Goal: Task Accomplishment & Management: Manage account settings

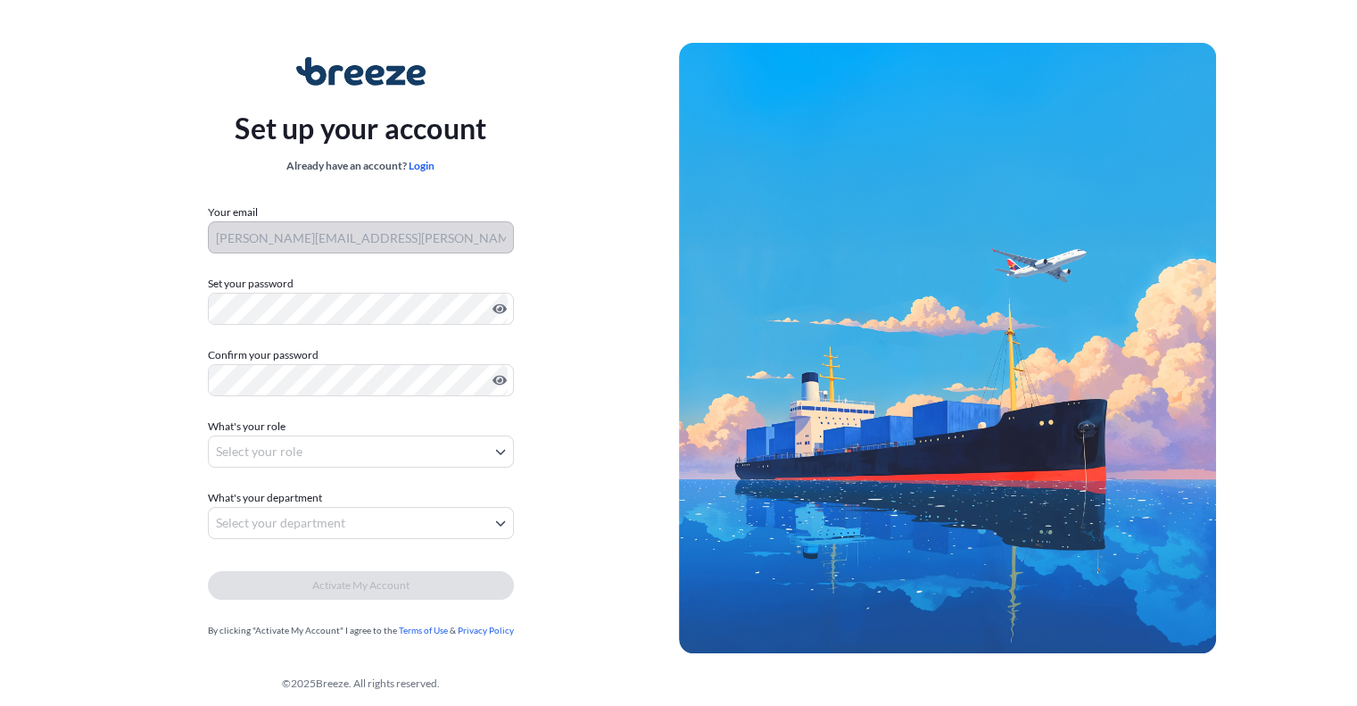
click at [64, 395] on div "Set up your account Already have an account? Login Your email james.burke@igl36…" at bounding box center [361, 347] width 636 height 653
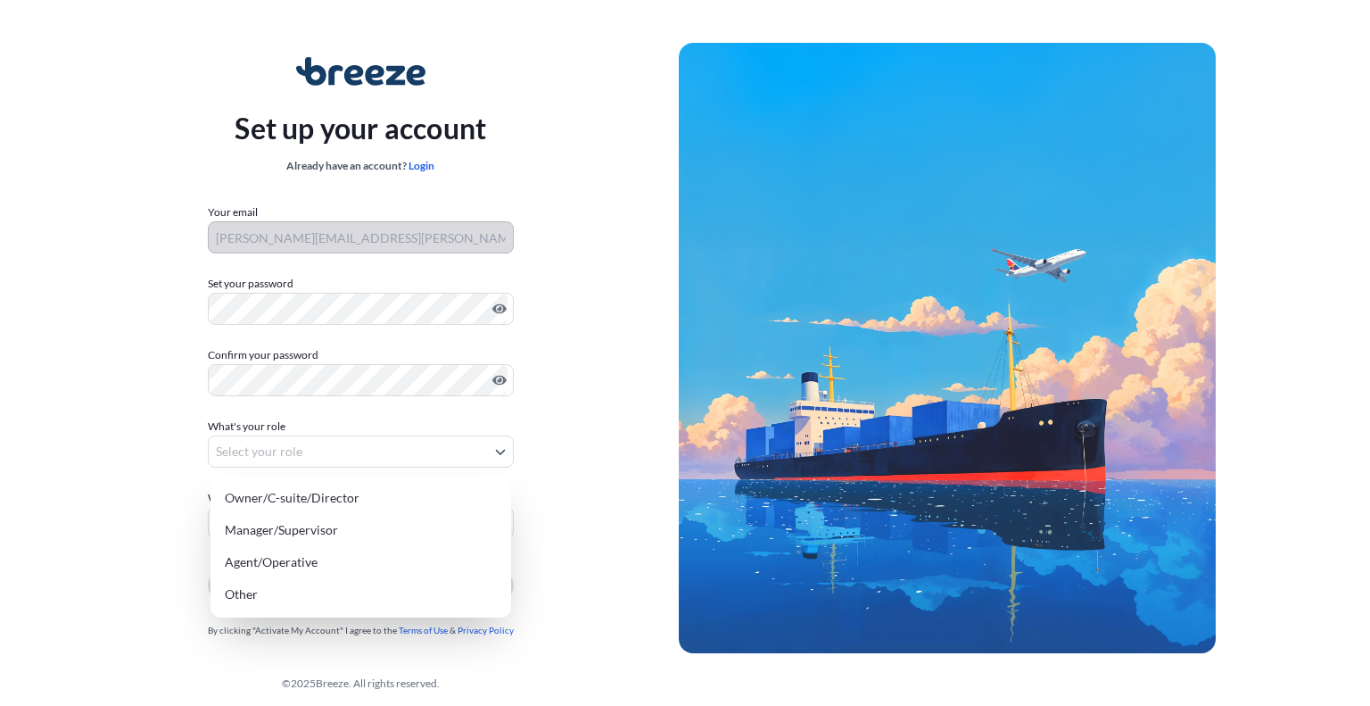
click at [332, 442] on body "Set up your account Already have an account? Login Your email james.burke@igl36…" at bounding box center [678, 357] width 1357 height 714
click at [306, 501] on div "Owner/C-suite/Director" at bounding box center [361, 498] width 286 height 32
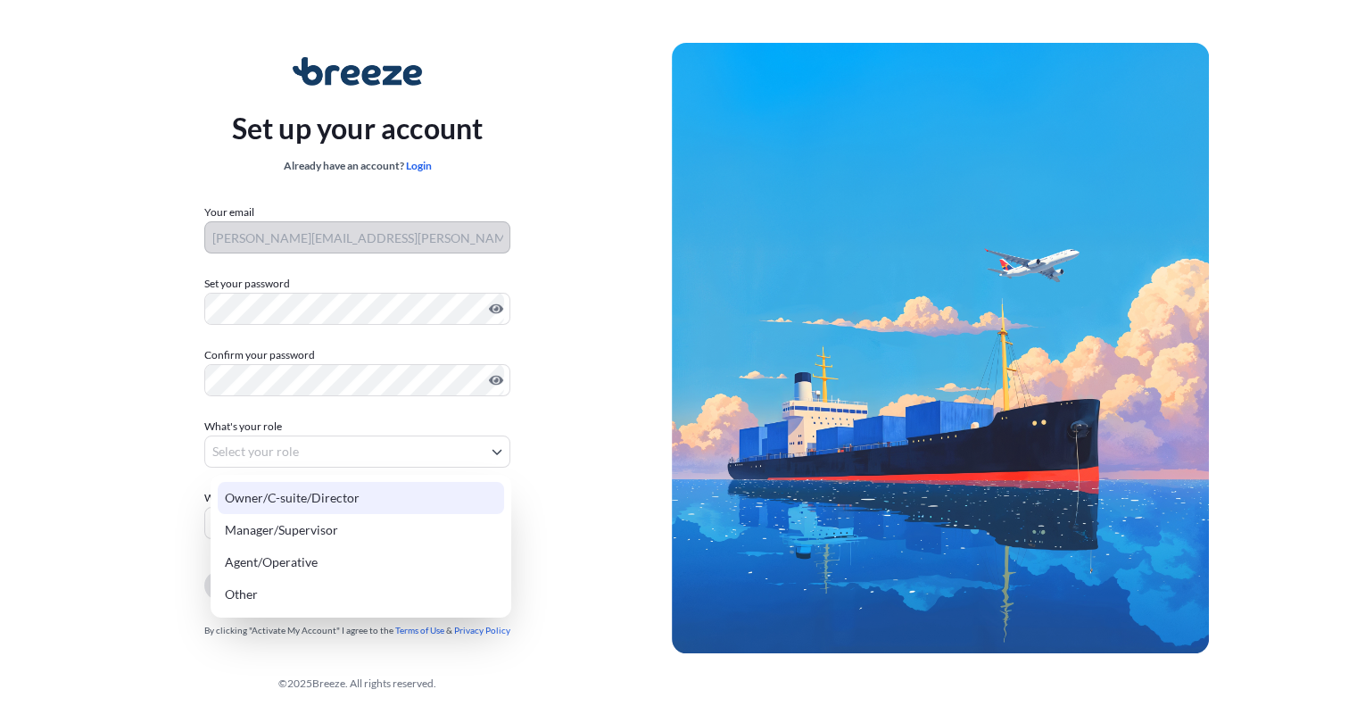
select select "owner/c-suite/director"
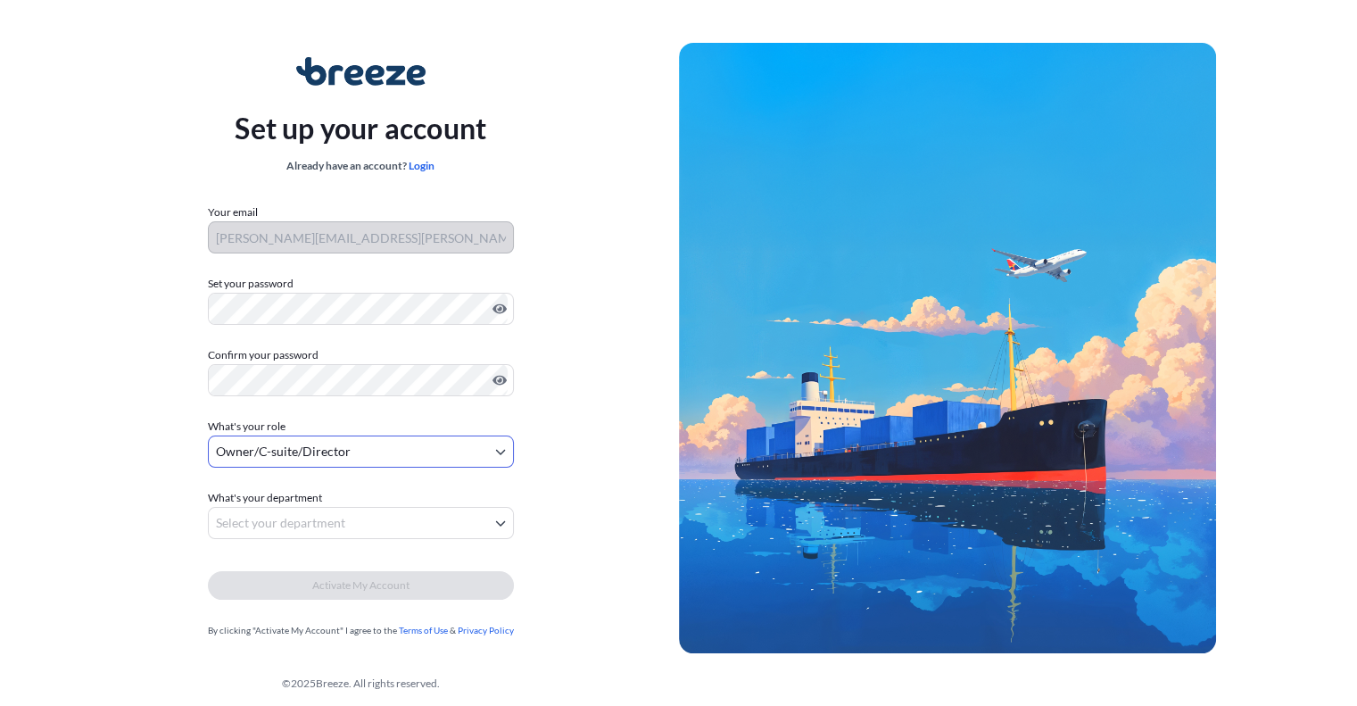
click at [318, 527] on body "Set up your account Already have an account? Login Your email james.burke@igl36…" at bounding box center [678, 357] width 1357 height 714
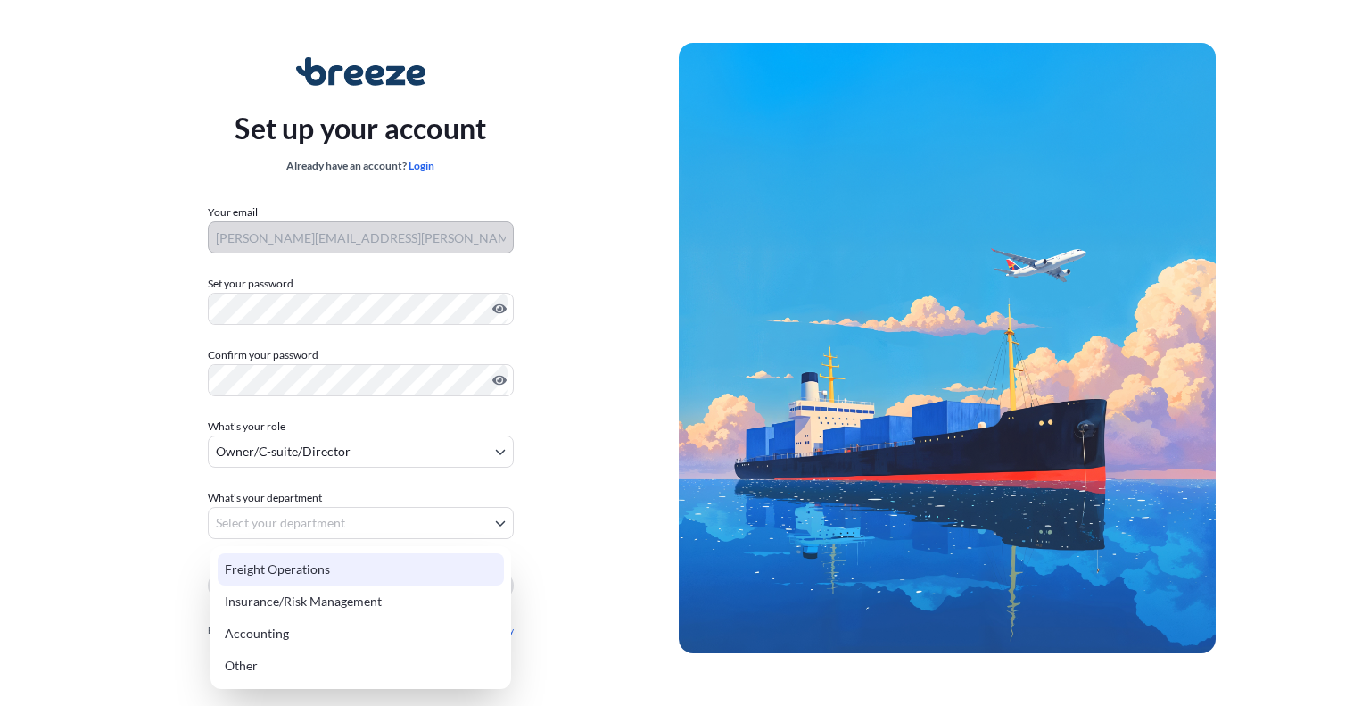
click at [299, 574] on div "Freight Operations" at bounding box center [361, 569] width 286 height 32
select select "freight operations"
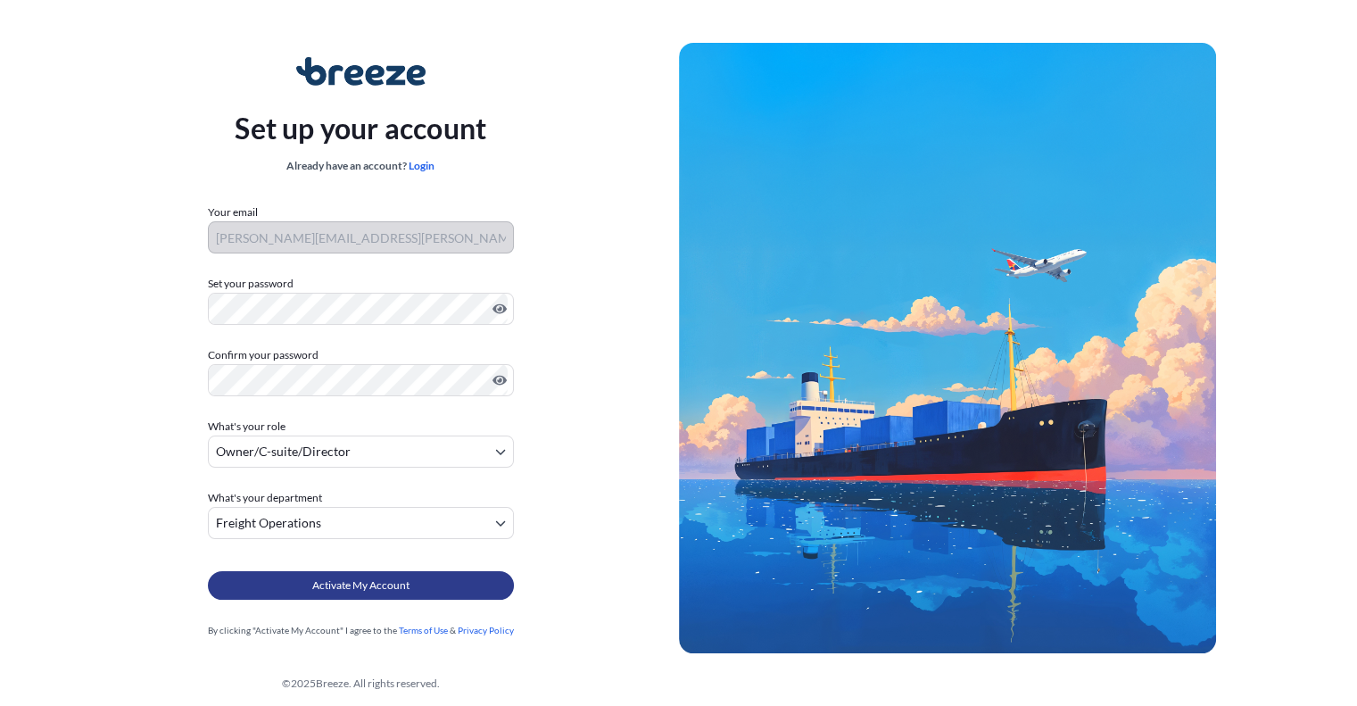
click at [403, 588] on span "Activate My Account" at bounding box center [360, 585] width 97 height 18
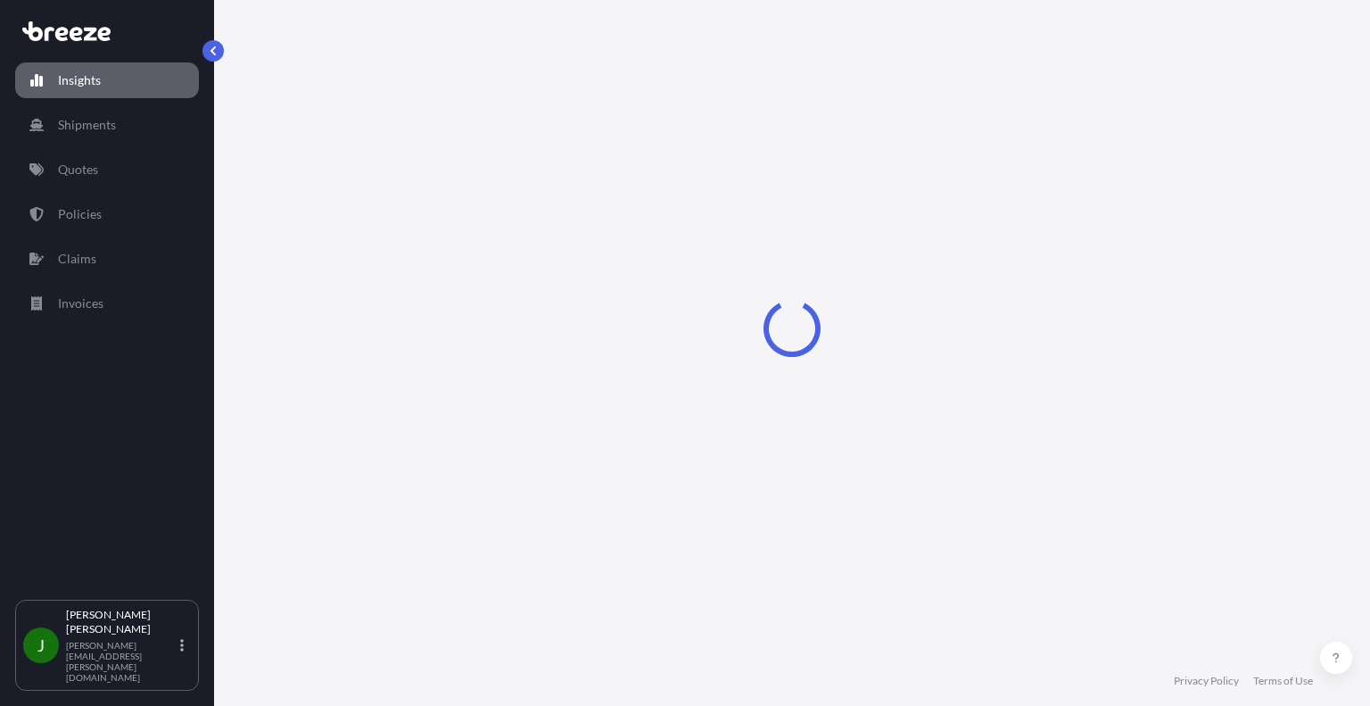
select select "2025"
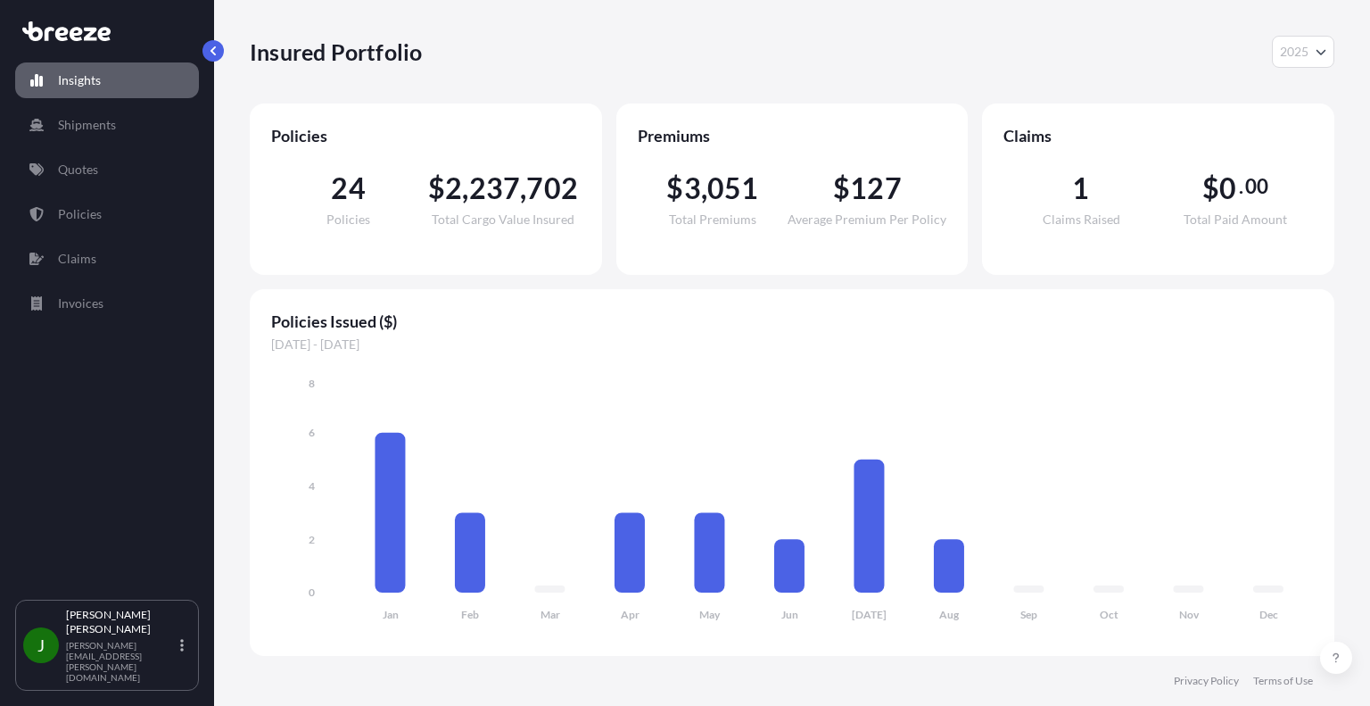
click at [706, 44] on div "Insured Portfolio 2025 2025 2024 2023 2022" at bounding box center [792, 52] width 1085 height 32
click at [78, 268] on link "Claims" at bounding box center [107, 259] width 184 height 36
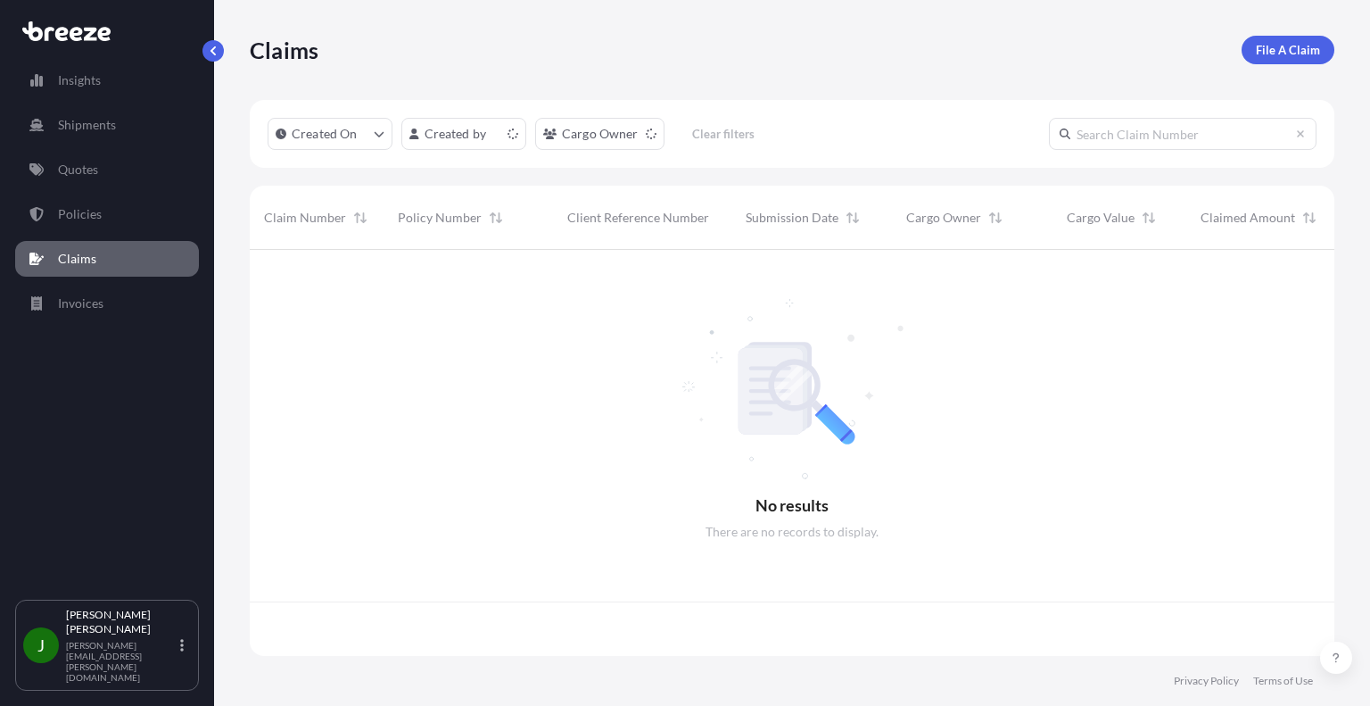
scroll to position [402, 1070]
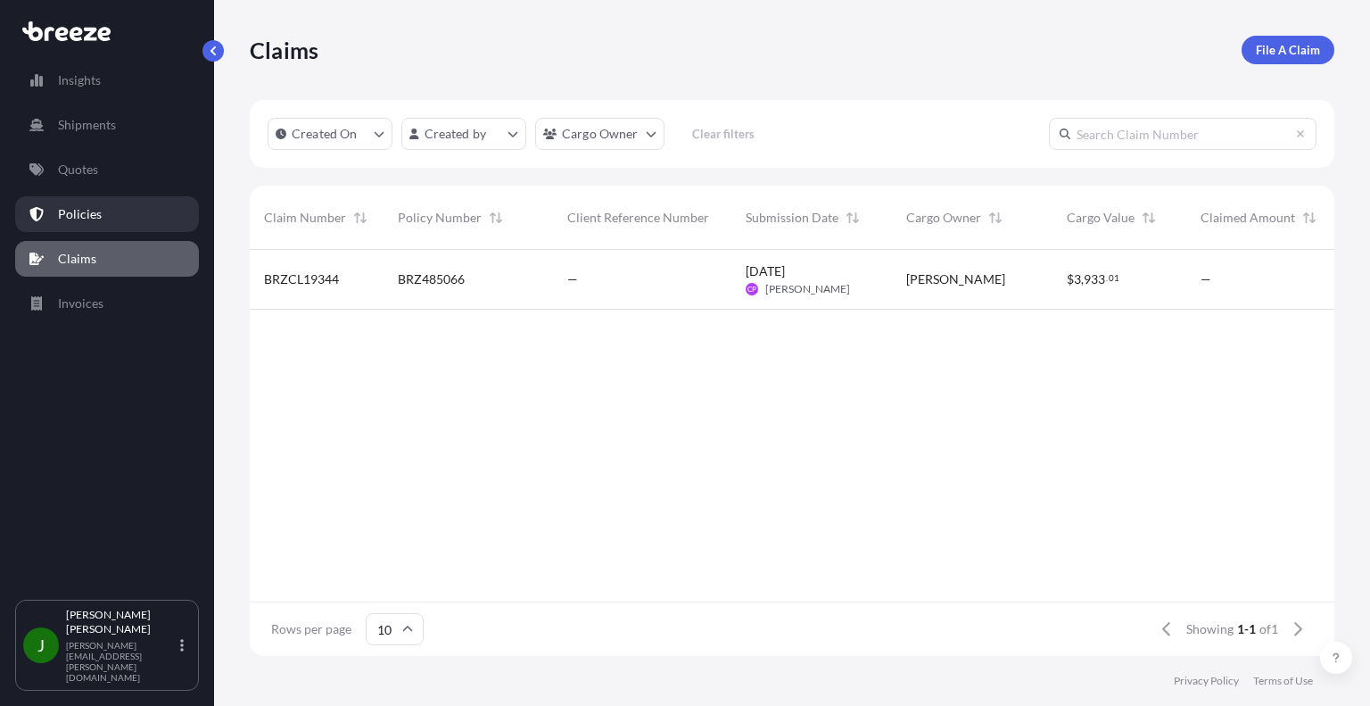
click at [76, 215] on p "Policies" at bounding box center [80, 214] width 44 height 18
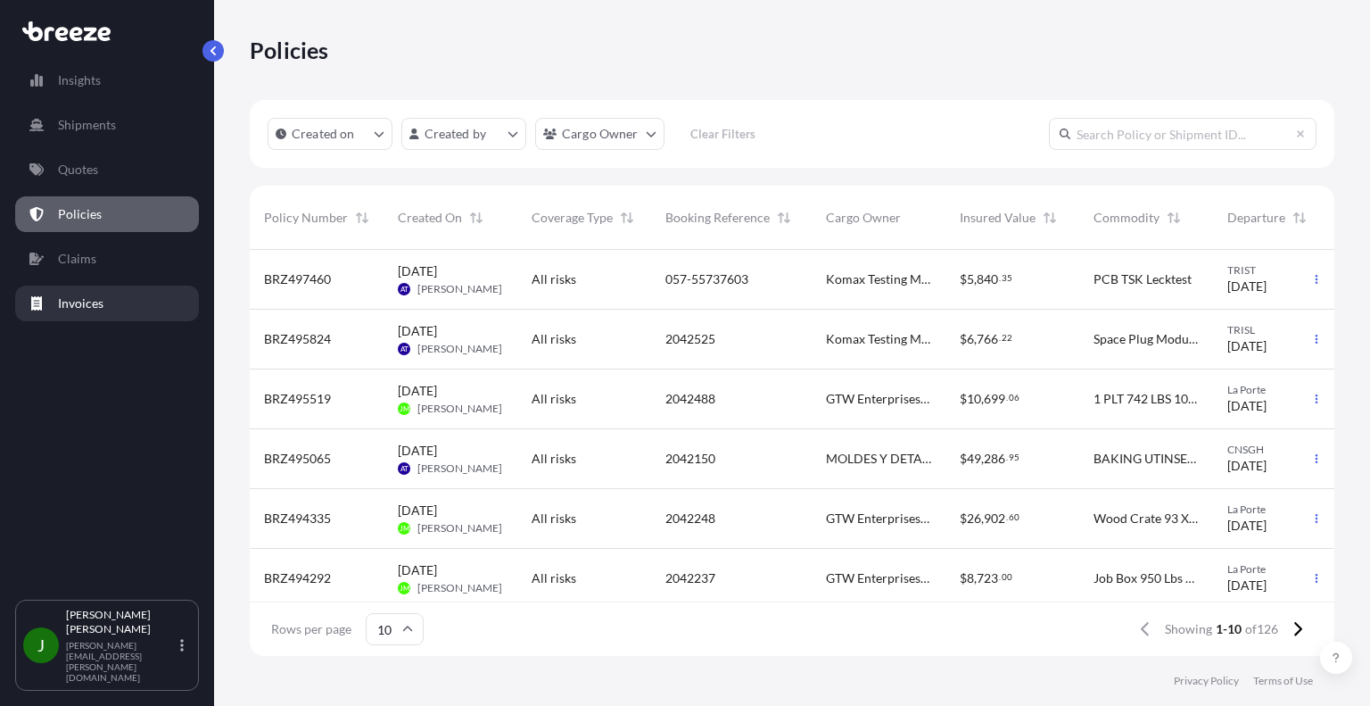
click at [70, 302] on p "Invoices" at bounding box center [80, 303] width 45 height 18
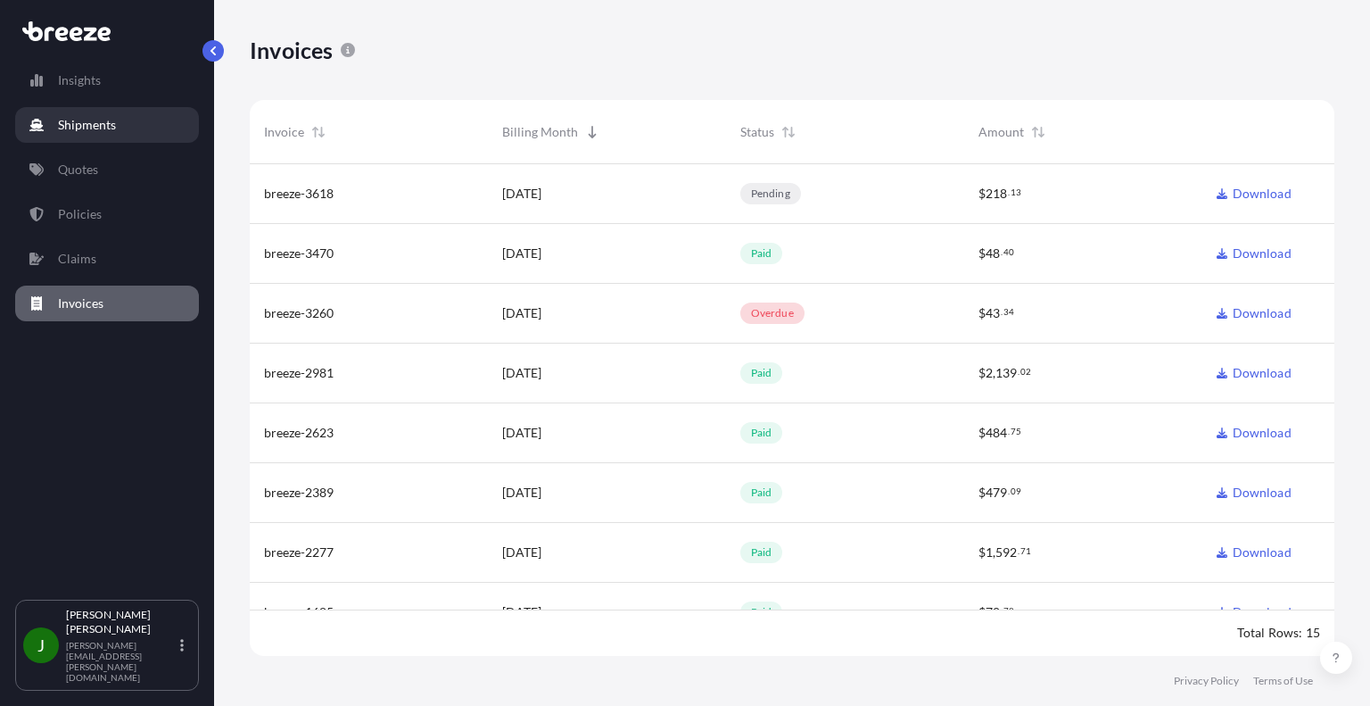
scroll to position [496, 1070]
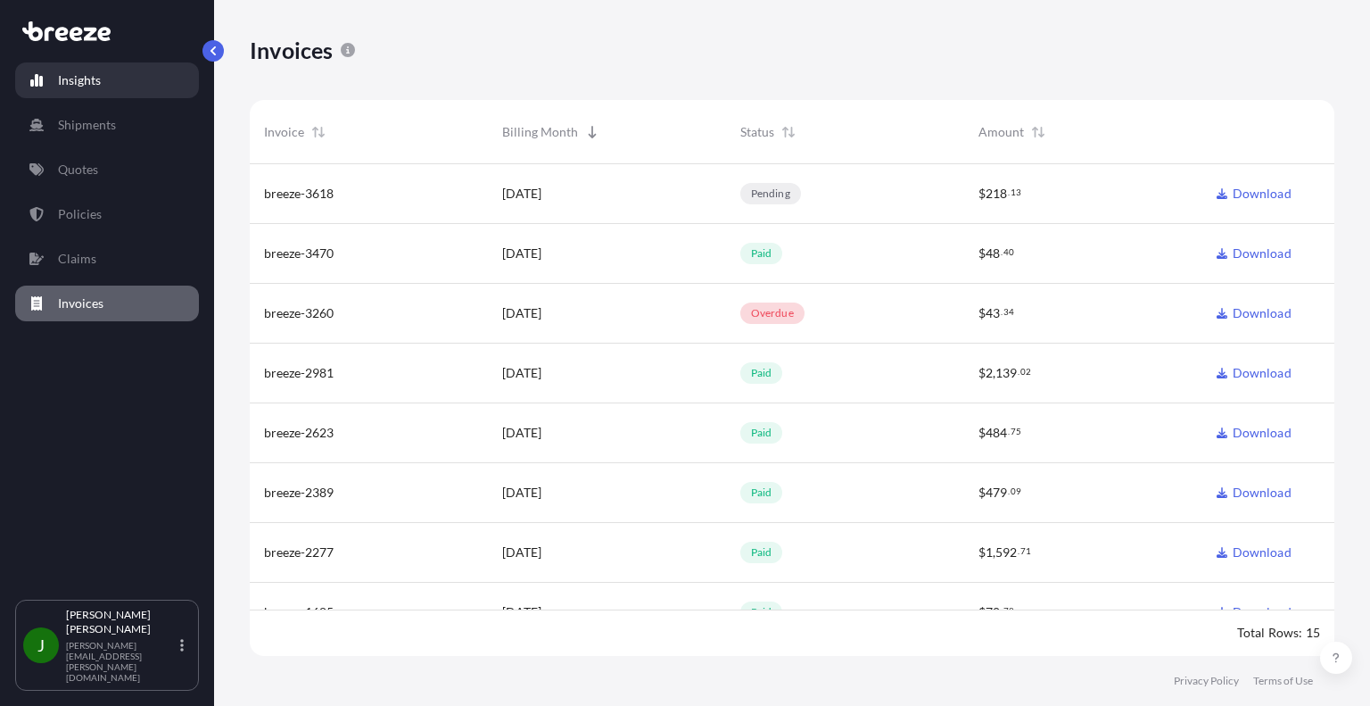
click at [78, 81] on p "Insights" at bounding box center [79, 80] width 43 height 18
select select "2025"
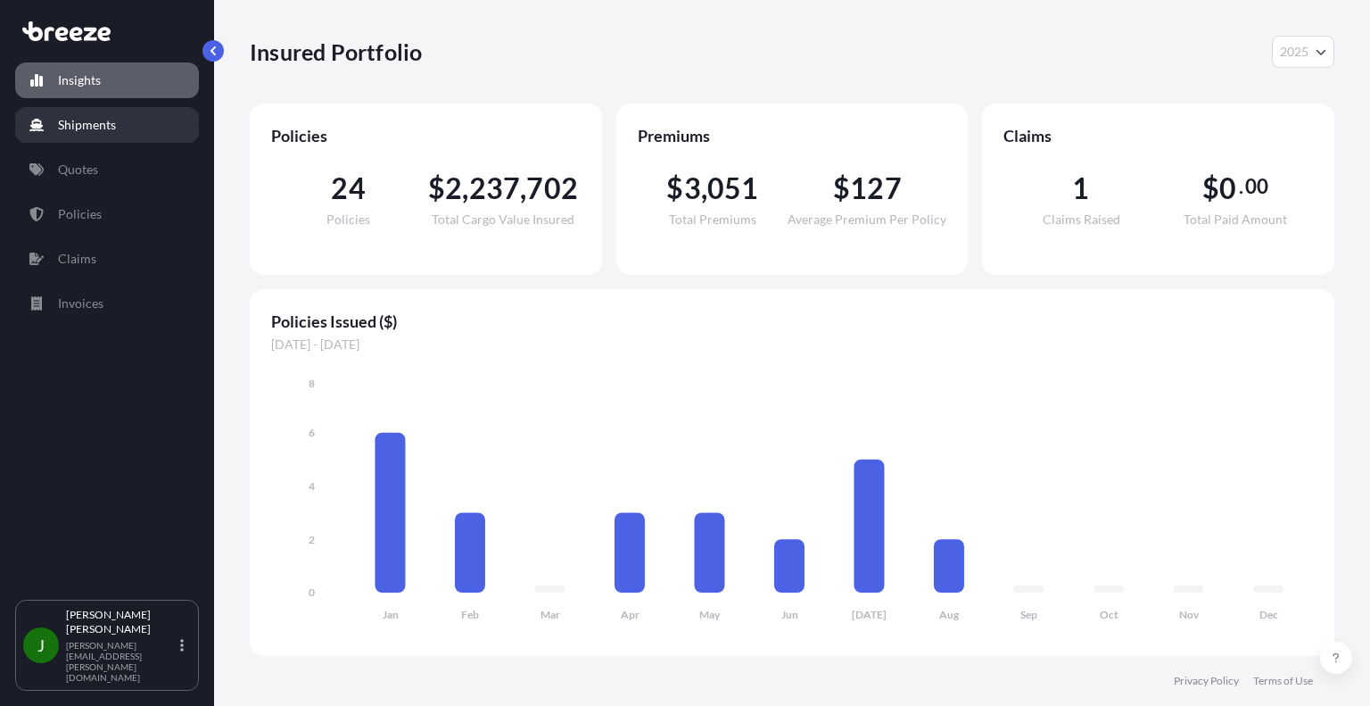
click at [78, 122] on p "Shipments" at bounding box center [87, 125] width 58 height 18
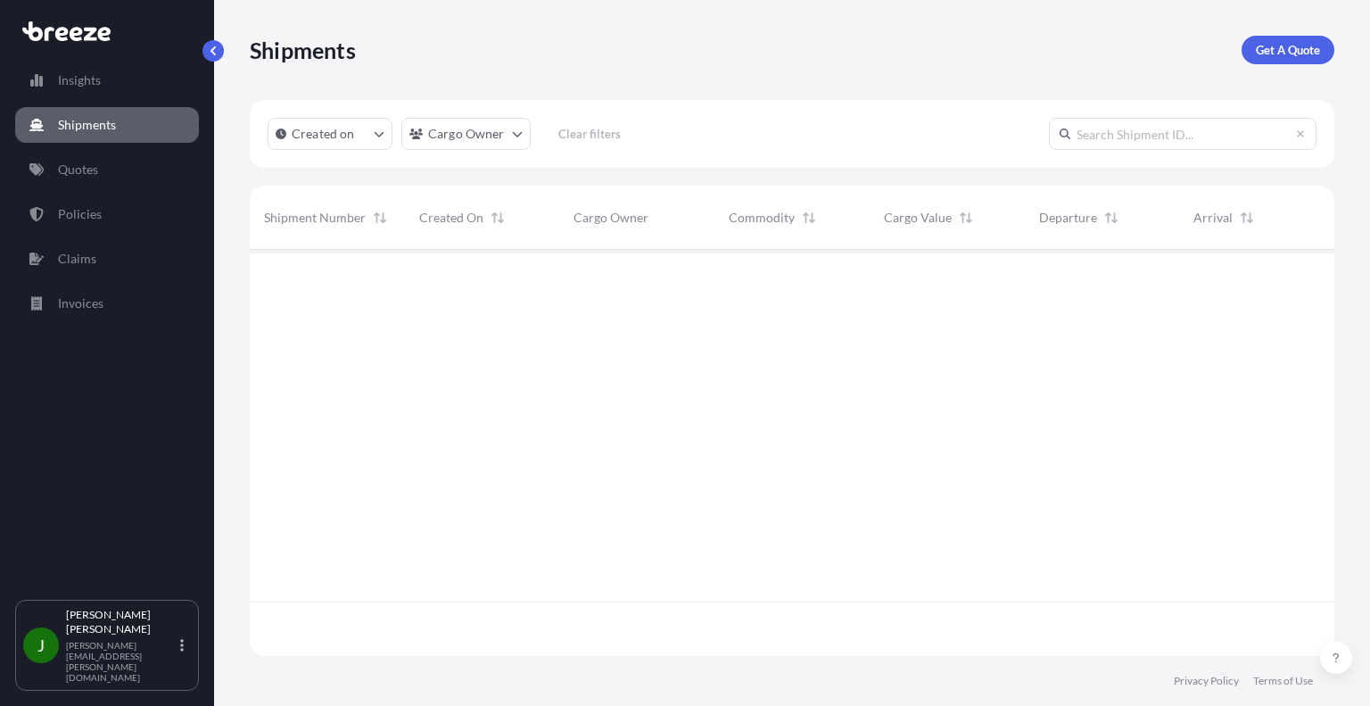
scroll to position [457, 1070]
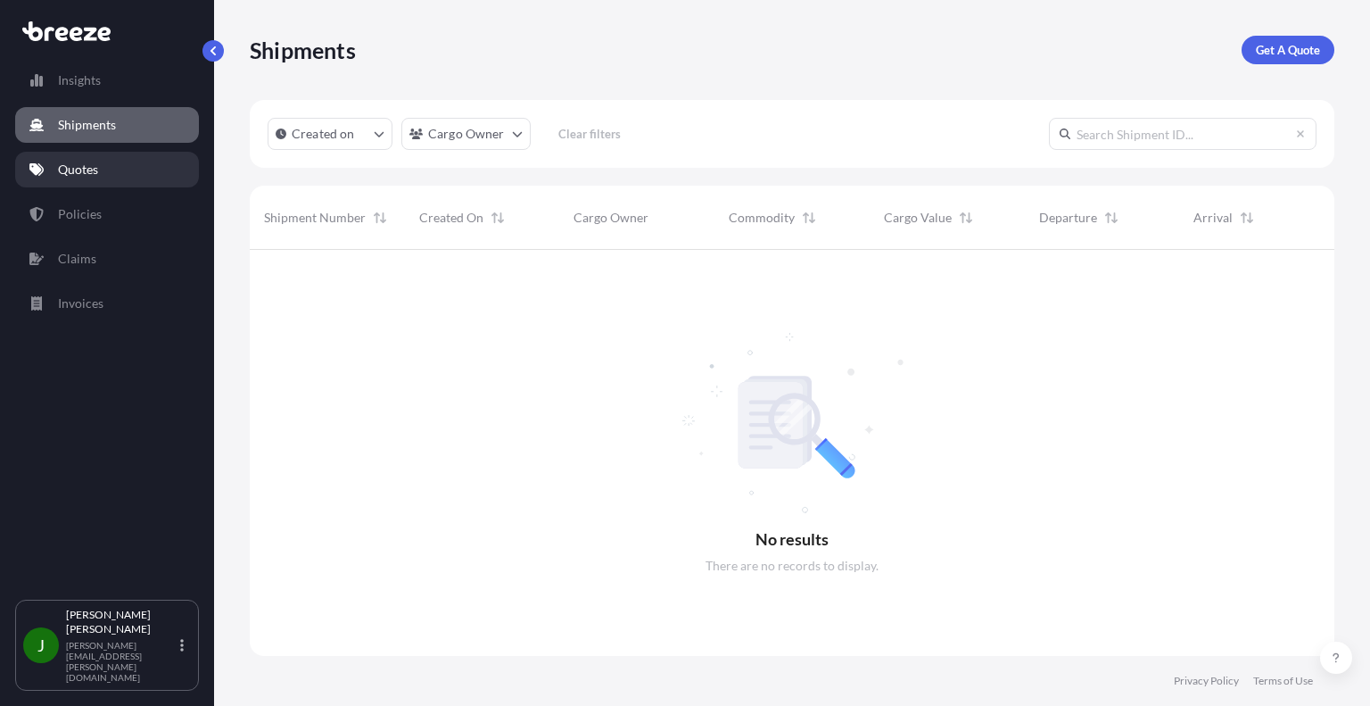
click at [72, 163] on p "Quotes" at bounding box center [78, 170] width 40 height 18
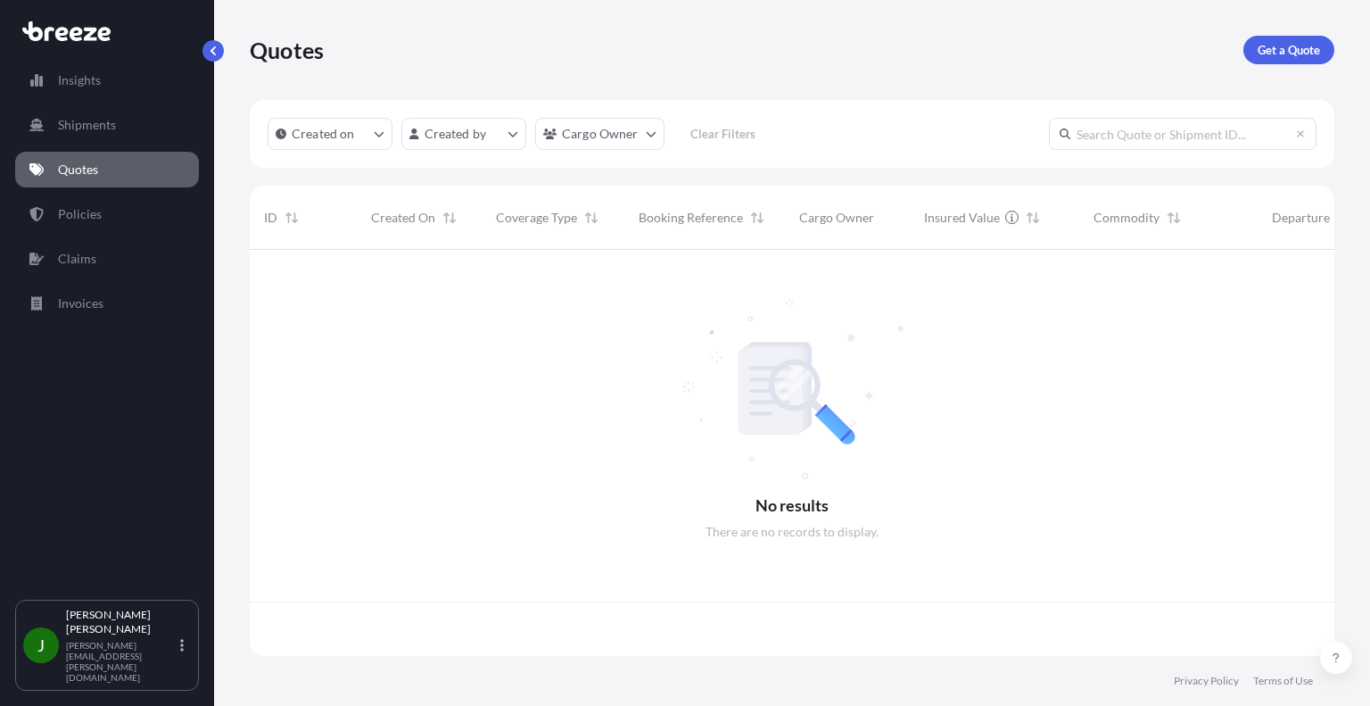
scroll to position [402, 1070]
